Goal: Find specific page/section: Find specific page/section

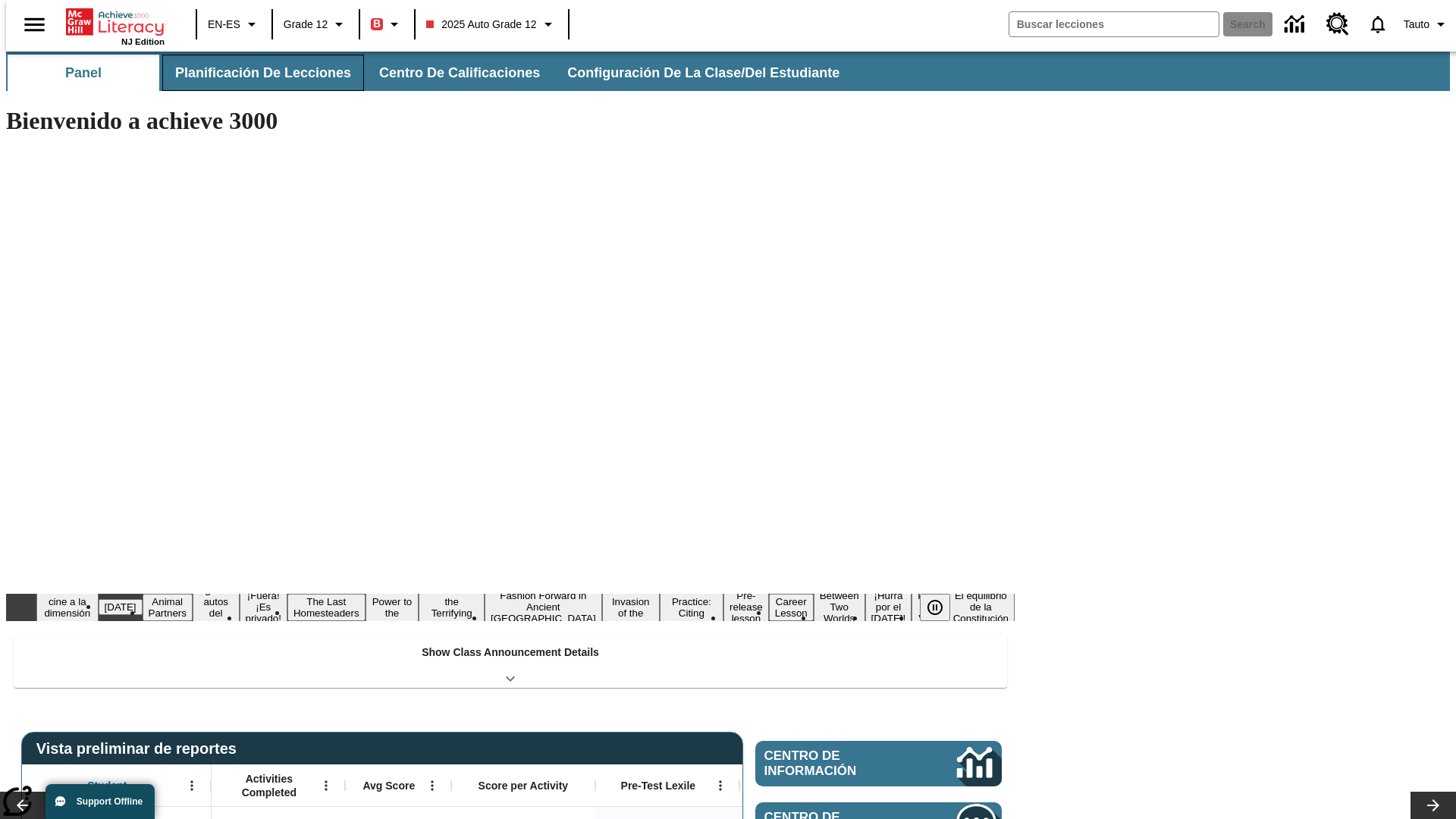
click at [254, 73] on button "Planificación de lecciones" at bounding box center [263, 72] width 202 height 36
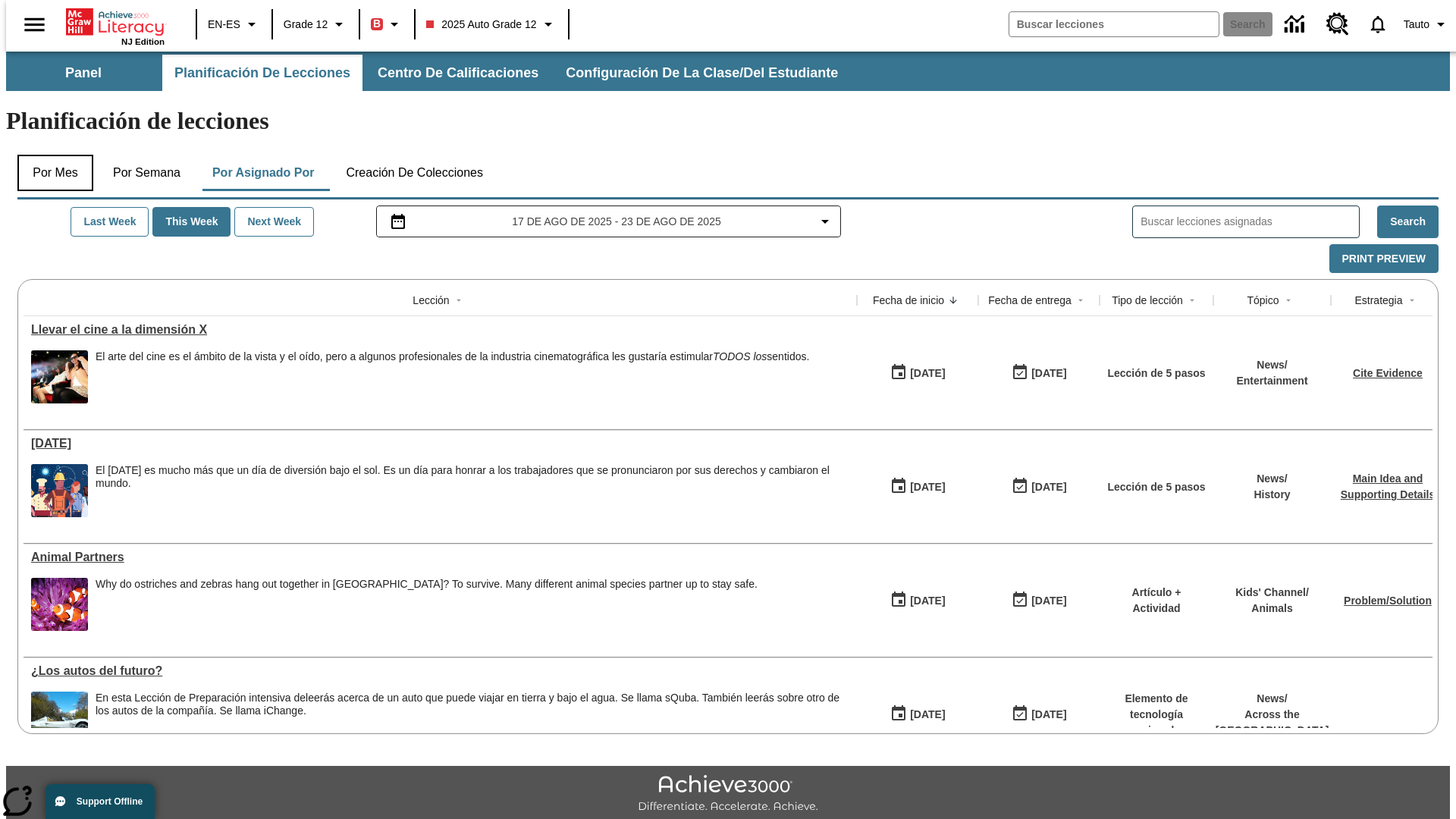
click at [49, 155] on button "Por mes" at bounding box center [54, 173] width 75 height 36
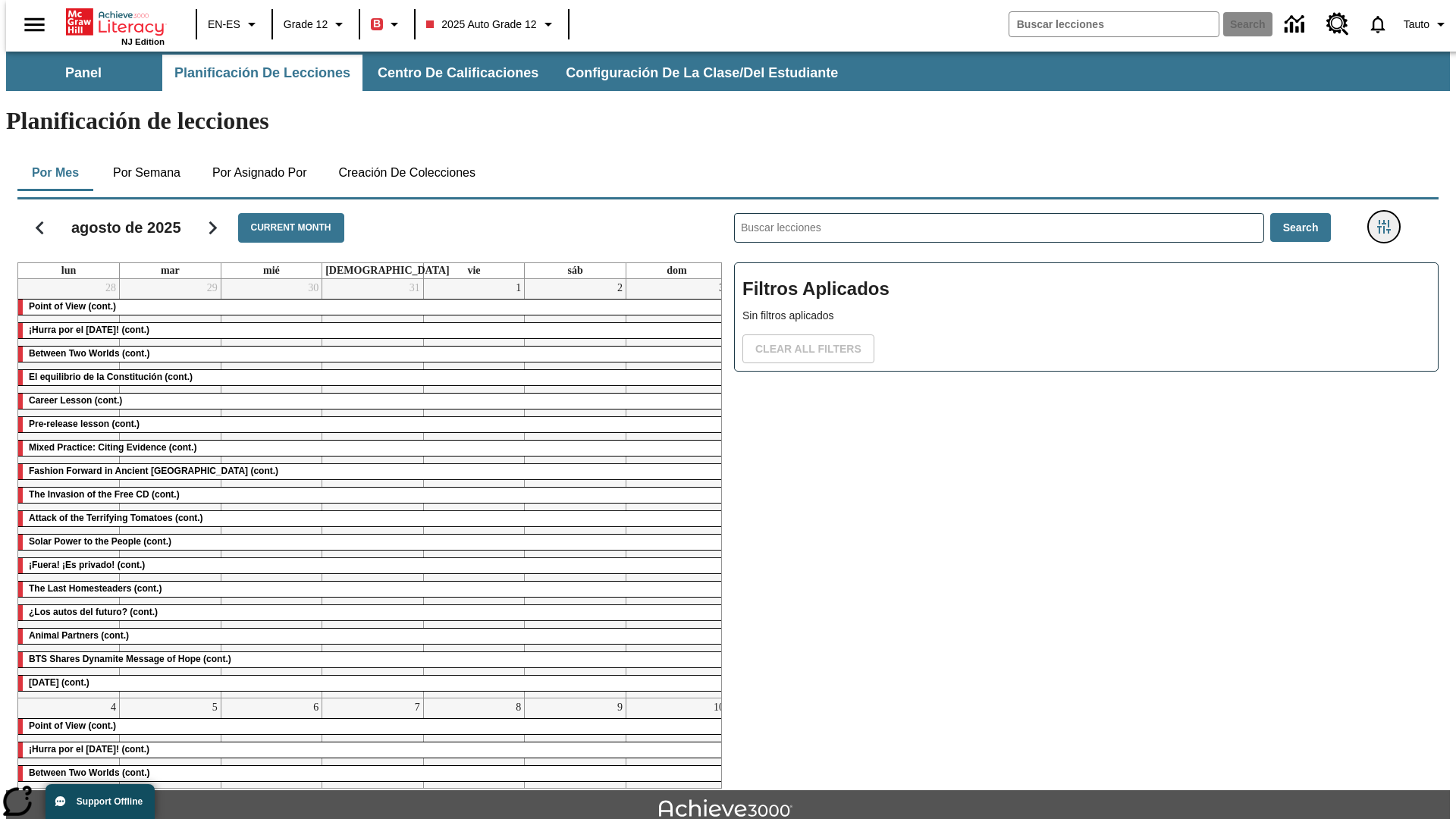
click at [1389, 220] on icon "Menú lateral de filtros" at bounding box center [1384, 226] width 14 height 14
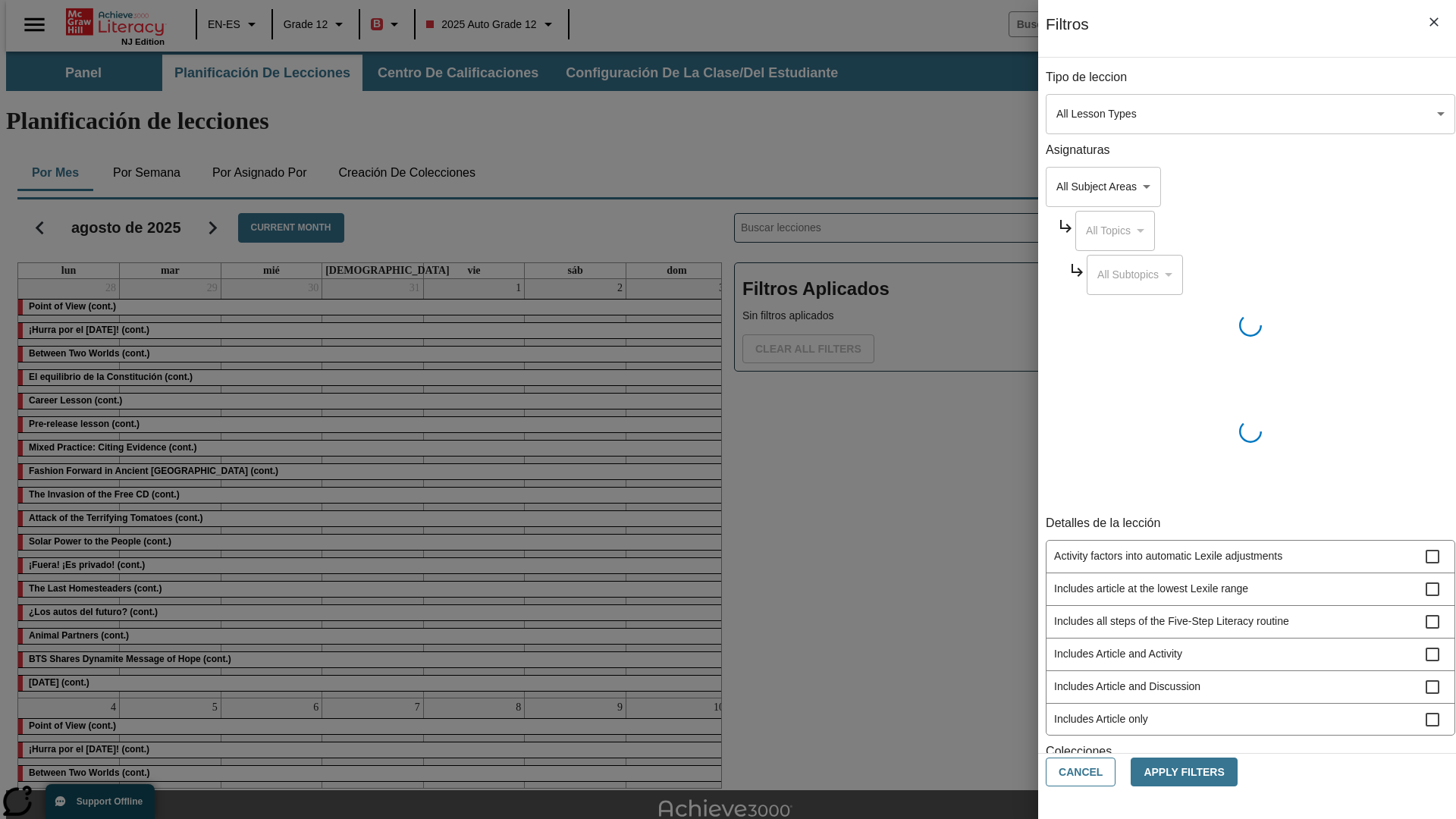
click at [1092, 114] on body "Saltar al contenido principal NJ Edition EN-ES Grade 12 B 2025 Auto Grade 12 Se…" at bounding box center [728, 470] width 1444 height 836
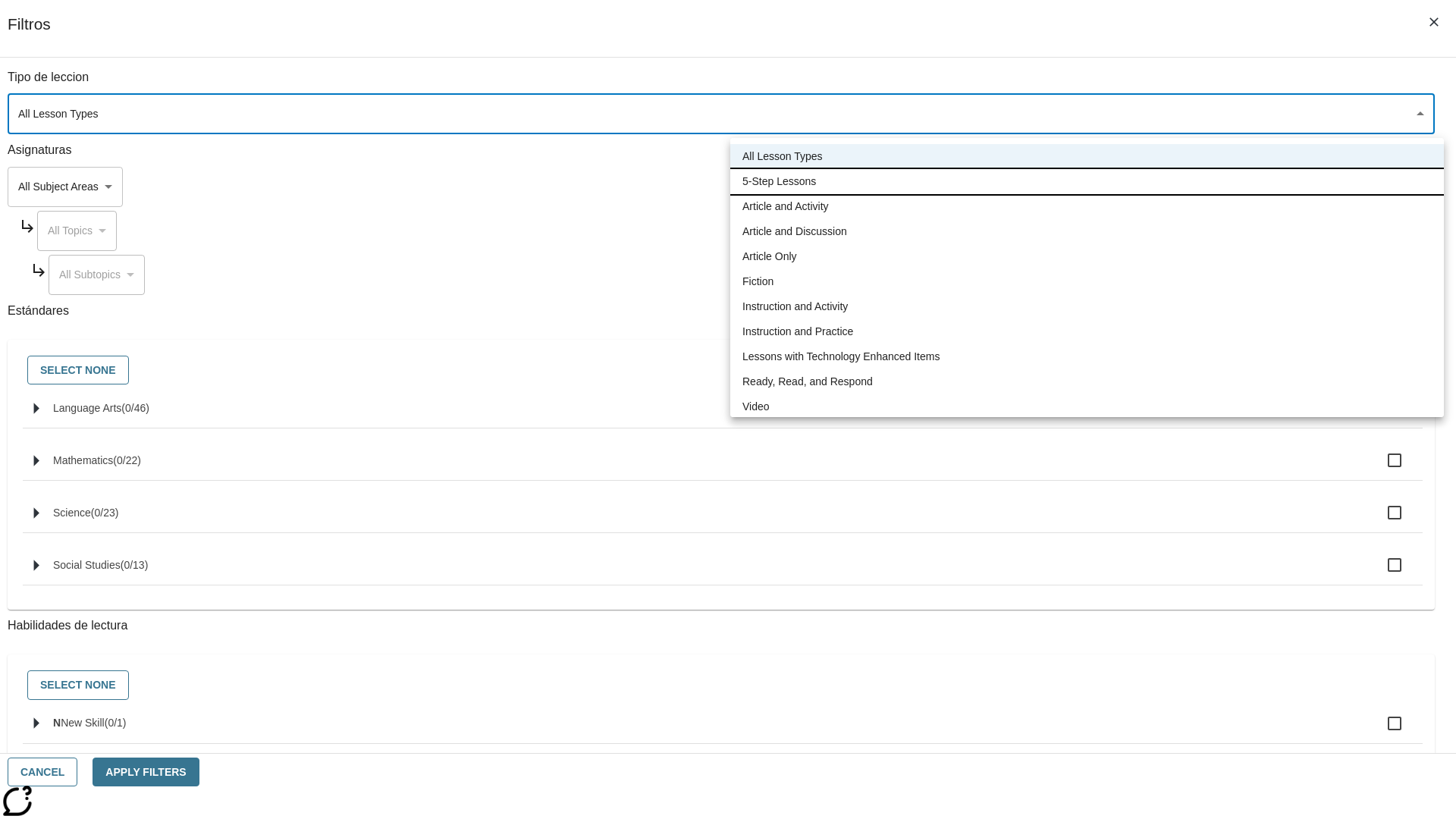
click at [1087, 181] on li "5-Step Lessons" at bounding box center [1087, 181] width 714 height 25
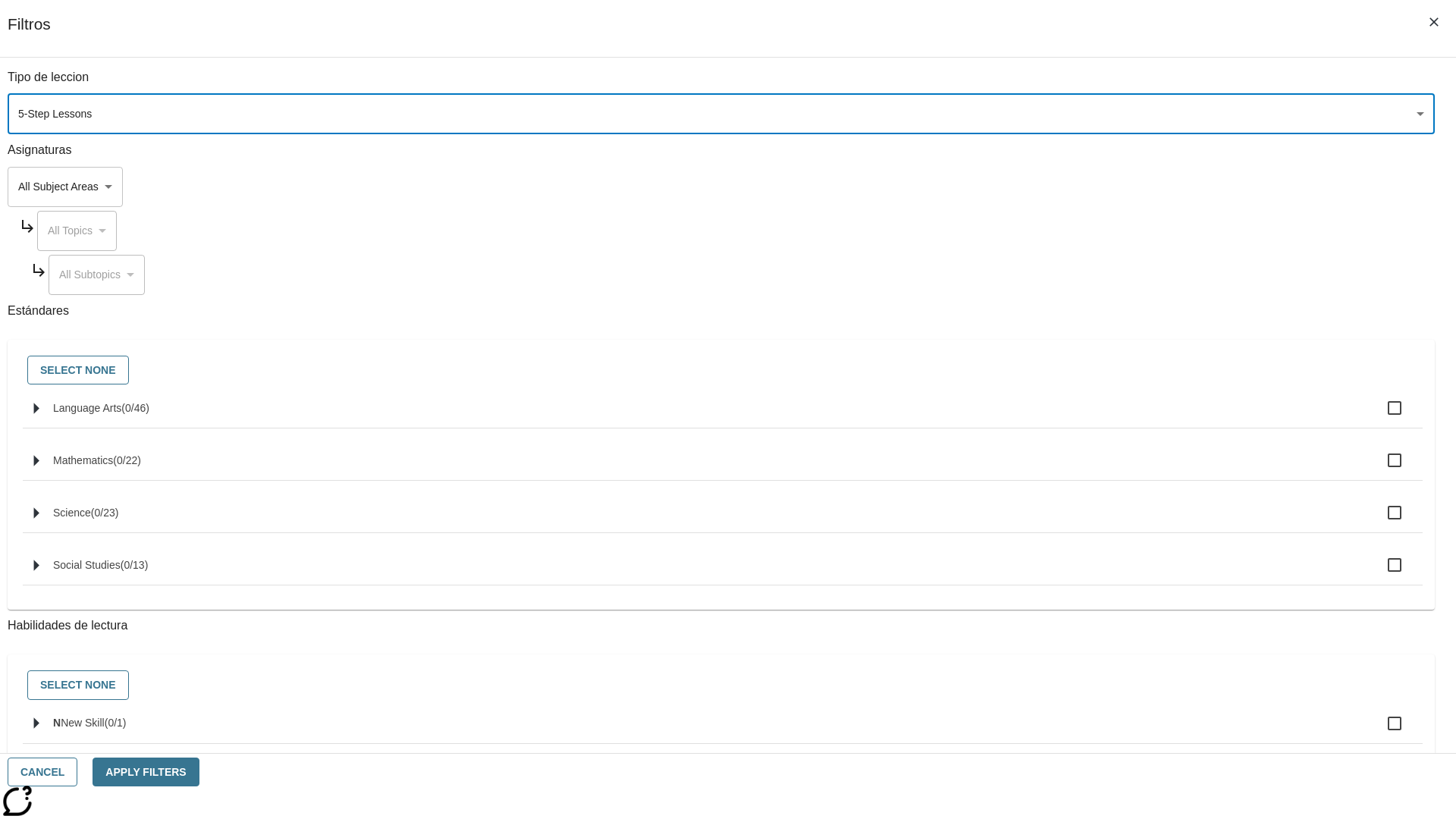
type input "1"
click at [77, 772] on button "Cancel" at bounding box center [42, 772] width 70 height 29
click at [1389, 220] on icon "Menú lateral de filtros" at bounding box center [1384, 226] width 14 height 14
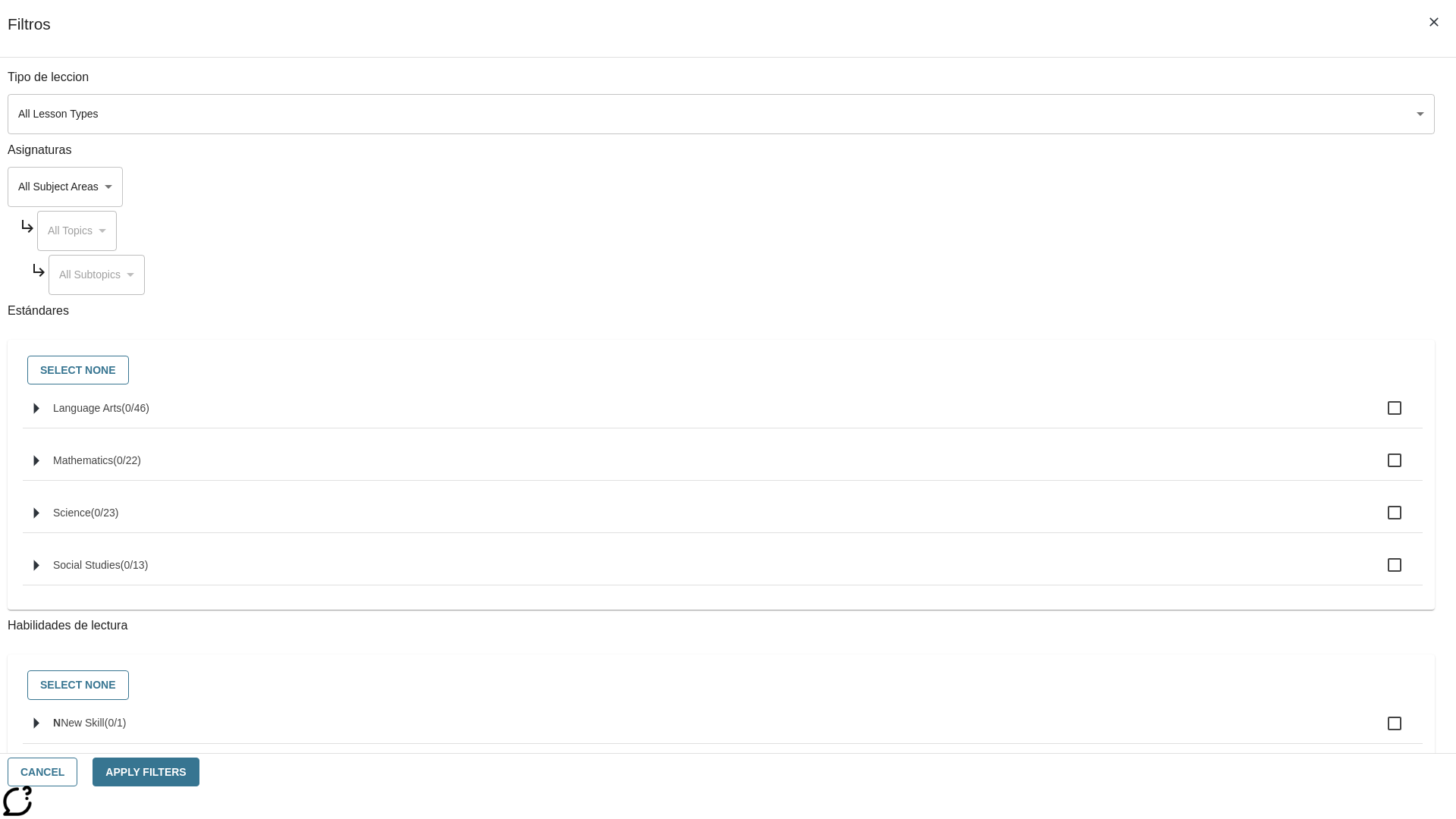
click at [1092, 114] on body "Saltar al contenido principal NJ Edition EN-ES Grade 12 B 2025 Auto Grade 12 Se…" at bounding box center [728, 470] width 1444 height 836
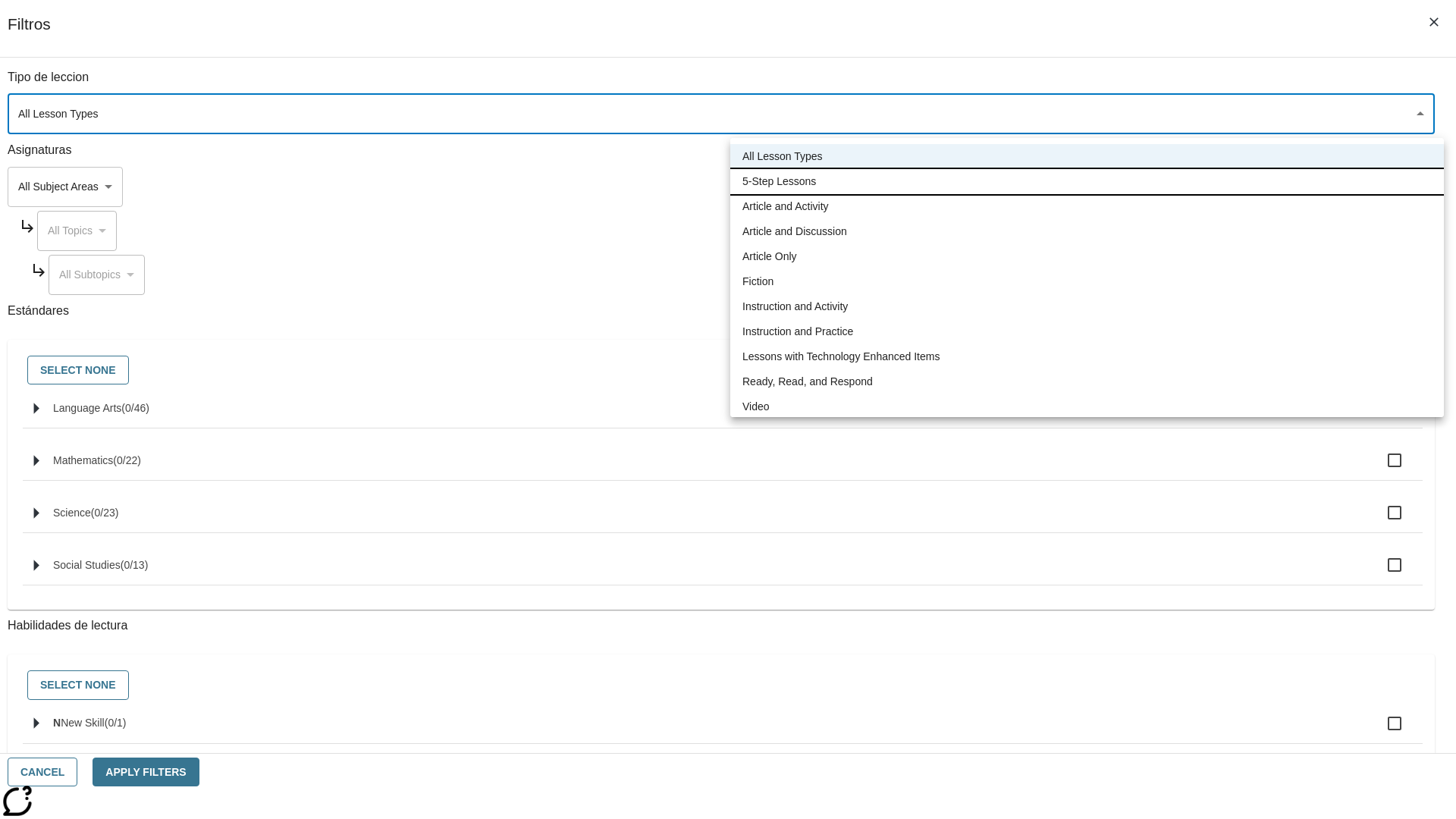
click at [1087, 181] on li "5-Step Lessons" at bounding box center [1087, 181] width 714 height 25
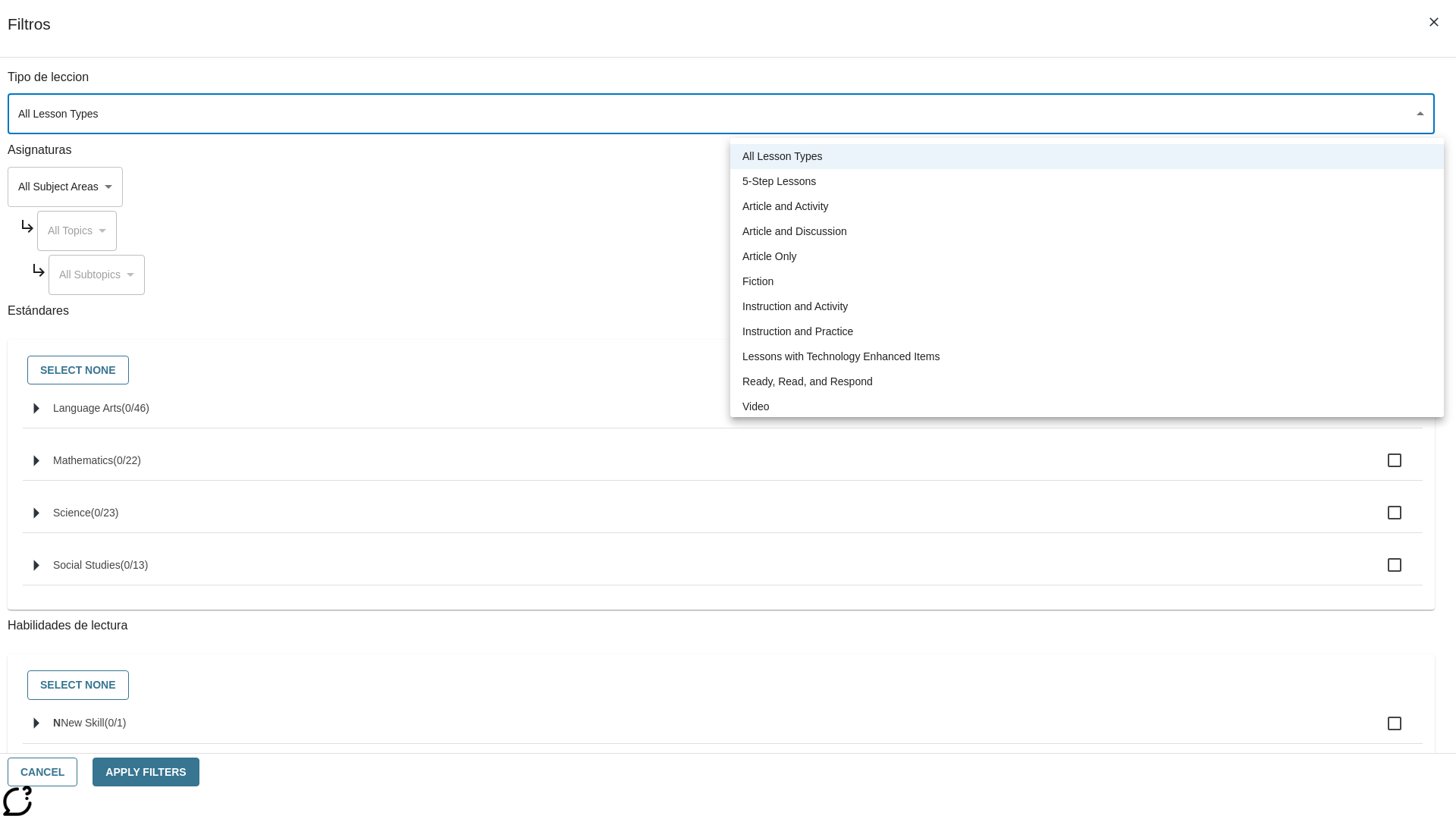
type input "1"
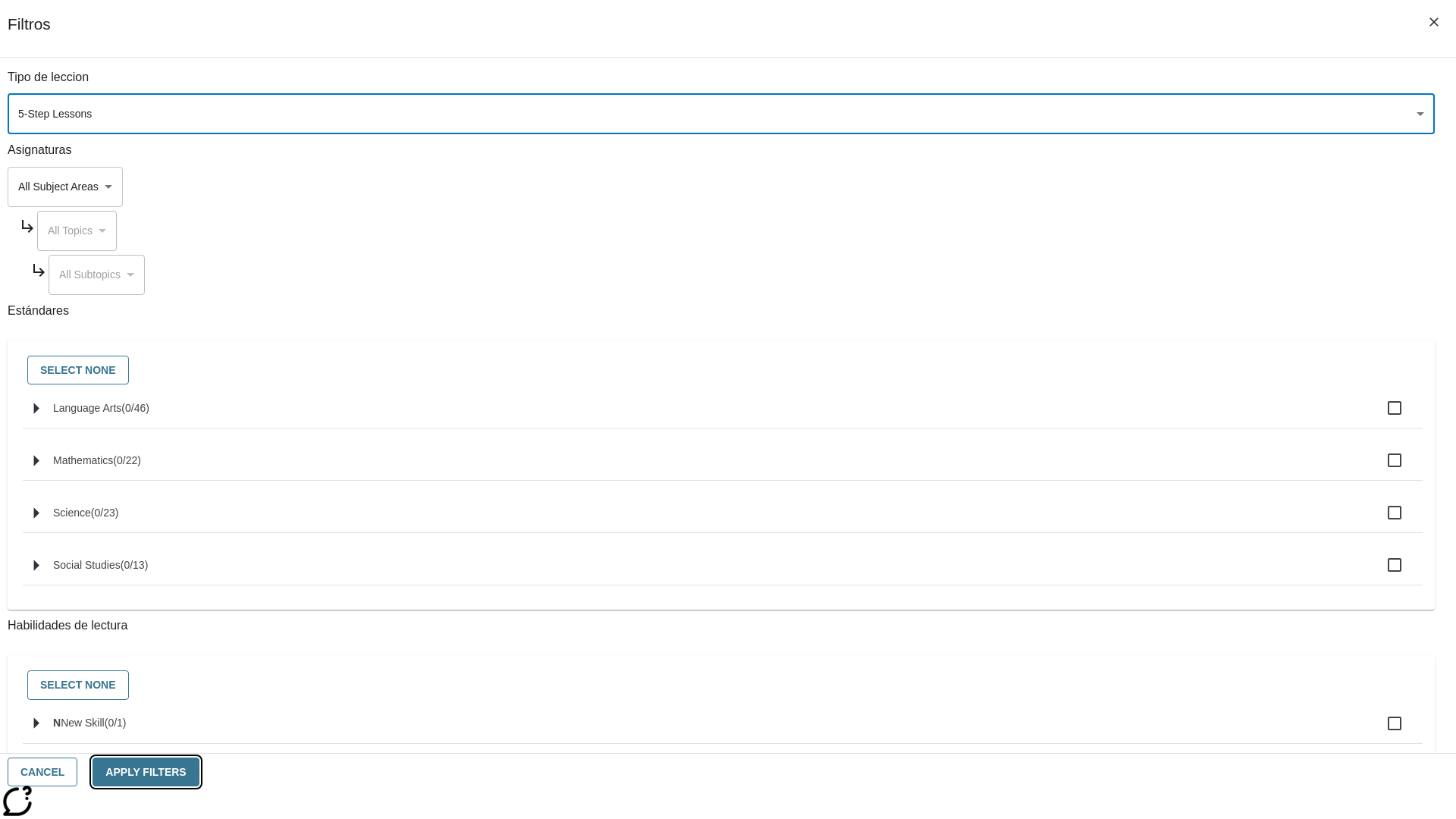
click at [199, 772] on button "Apply Filters" at bounding box center [145, 772] width 106 height 29
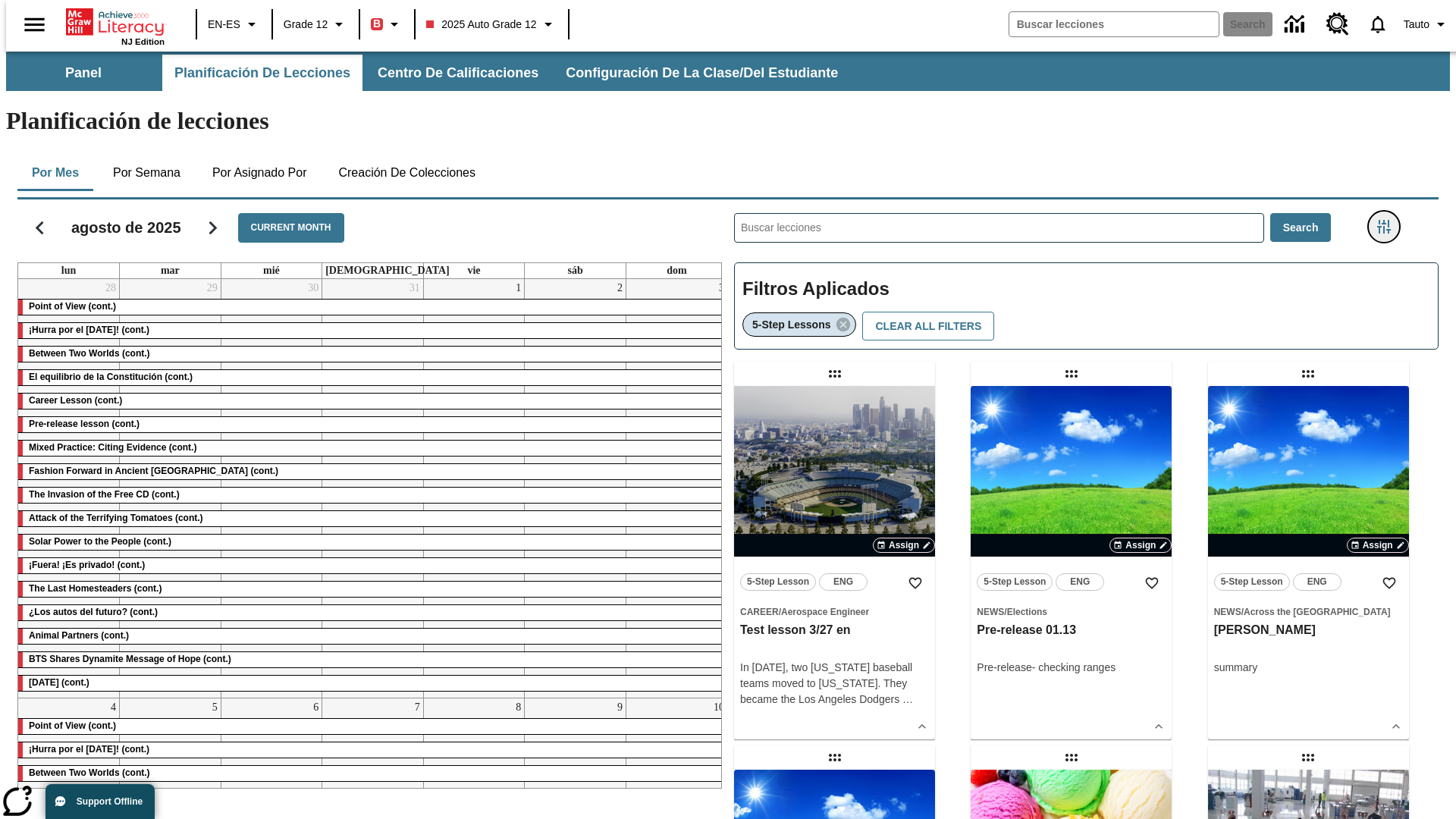
click at [1389, 220] on icon "Menú lateral de filtros" at bounding box center [1384, 226] width 14 height 14
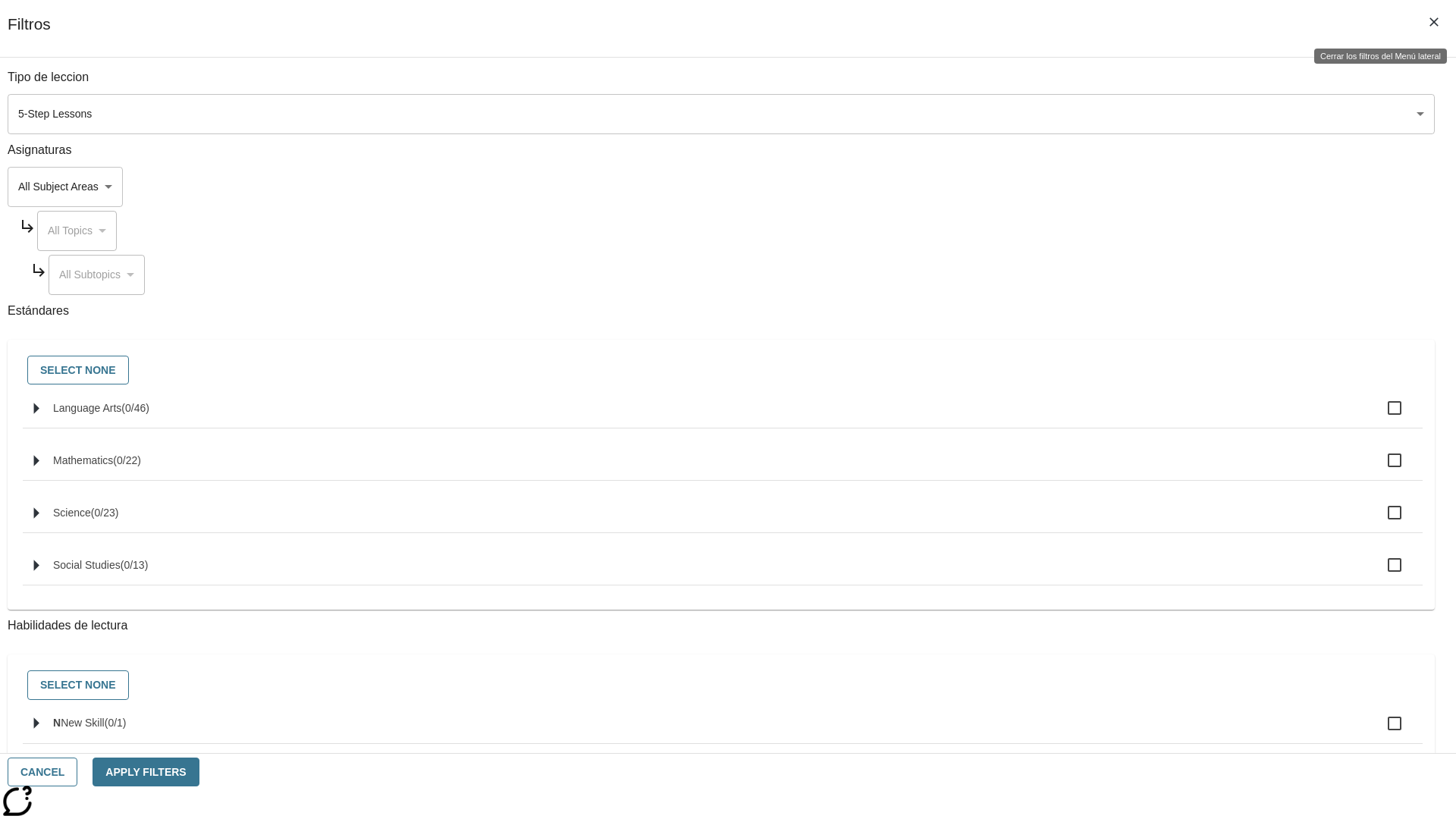
click at [1434, 22] on icon "Cerrar los filtros del Menú lateral" at bounding box center [1433, 21] width 9 height 9
click at [1389, 220] on icon "Menú lateral de filtros" at bounding box center [1384, 226] width 14 height 14
